Goal: Navigation & Orientation: Find specific page/section

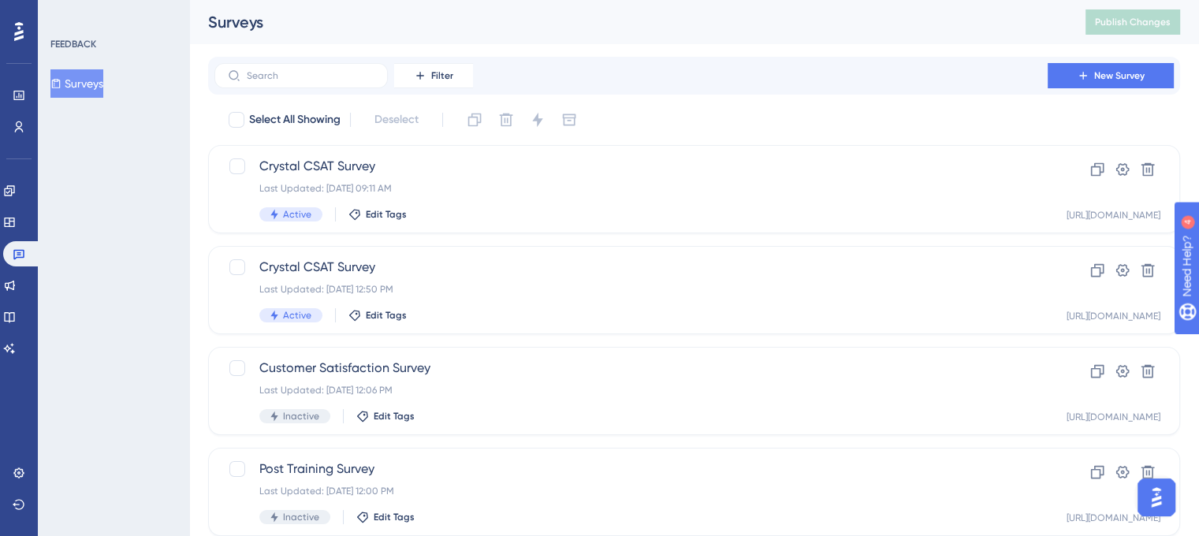
click at [158, 38] on div "FEEDBACK" at bounding box center [114, 44] width 128 height 13
click at [166, 21] on div "FEEDBACK Surveys" at bounding box center [113, 268] width 151 height 536
click at [16, 189] on icon at bounding box center [9, 190] width 13 height 13
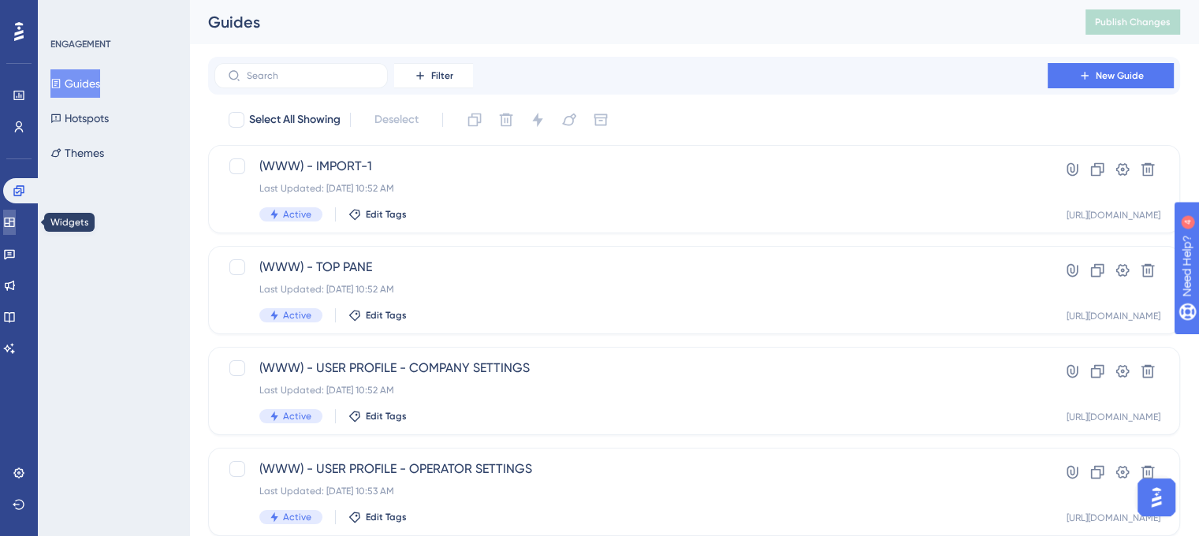
click at [16, 223] on icon at bounding box center [9, 222] width 13 height 13
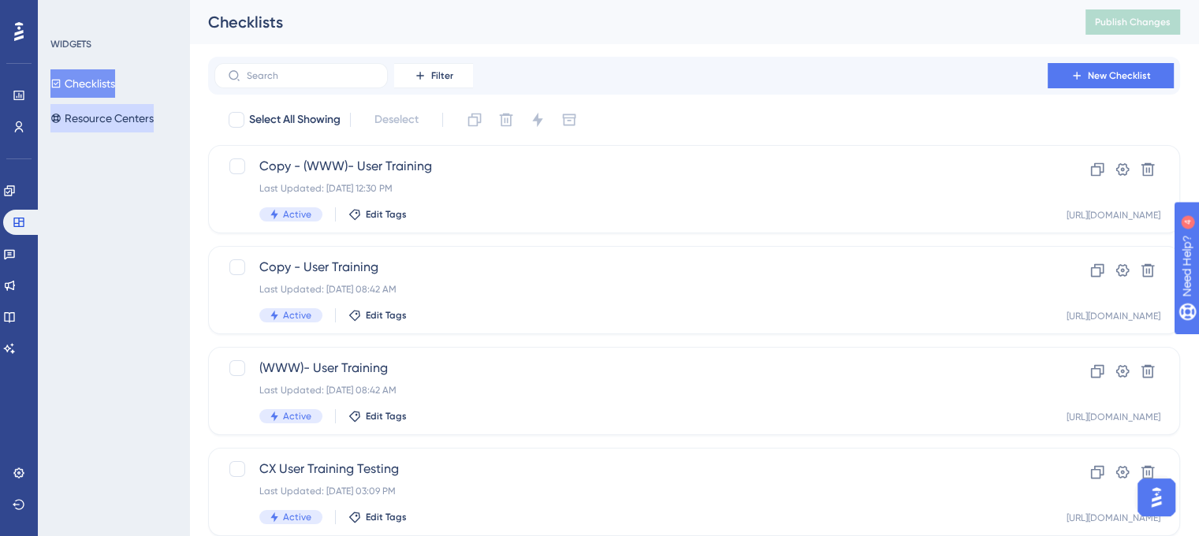
click at [98, 119] on button "Resource Centers" at bounding box center [101, 118] width 103 height 28
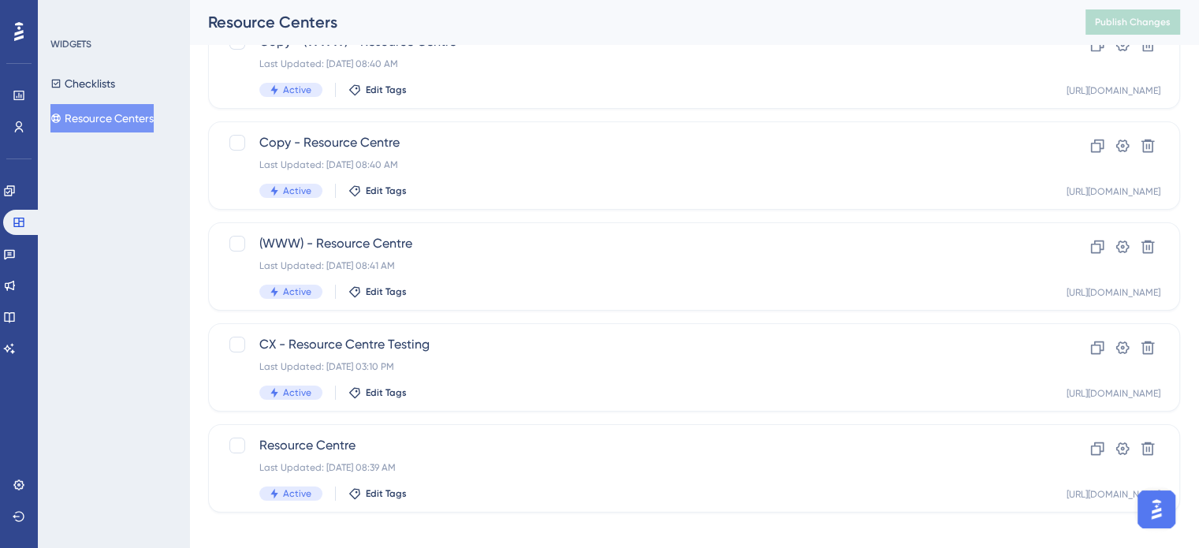
scroll to position [139, 0]
